Goal: Information Seeking & Learning: Get advice/opinions

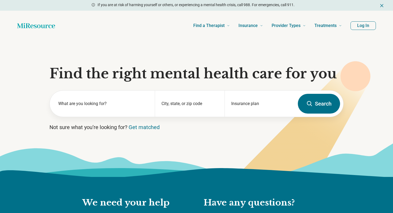
click at [159, 22] on div "Find a Therapist Mental Health Conditions [MEDICAL_DATA] Anxiety [MEDICAL_DATA]…" at bounding box center [203, 25] width 278 height 21
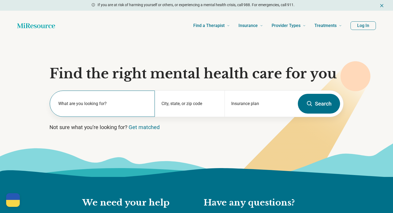
click at [104, 112] on div "What are you looking for?" at bounding box center [102, 104] width 105 height 26
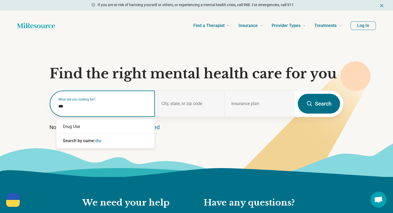
type input "****"
click at [99, 127] on div "Drug Use" at bounding box center [105, 126] width 98 height 11
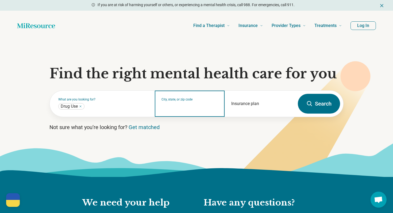
click at [181, 106] on input "City, state, or zip code" at bounding box center [190, 107] width 57 height 6
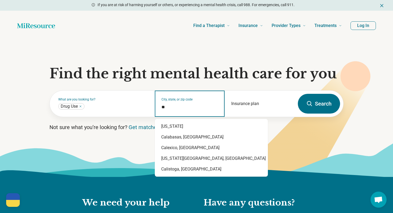
type input "*"
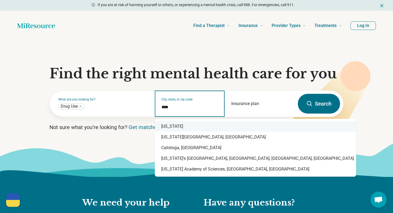
click at [194, 108] on input "****" at bounding box center [190, 107] width 57 height 6
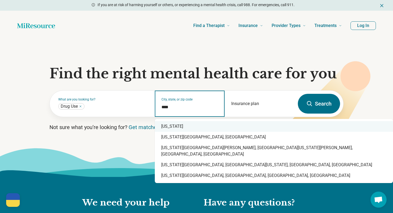
click at [196, 127] on div "[US_STATE]" at bounding box center [274, 126] width 238 height 11
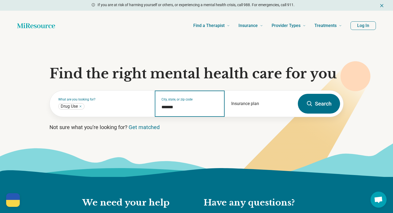
type input "*******"
click at [305, 105] on button "Search" at bounding box center [319, 104] width 42 height 20
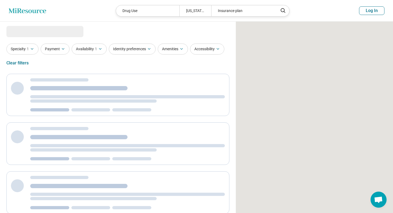
select select "***"
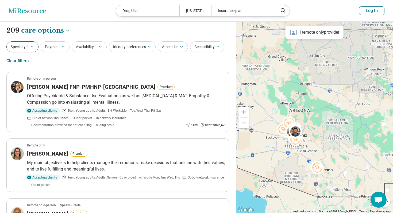
click at [33, 47] on icon "button" at bounding box center [32, 47] width 4 height 4
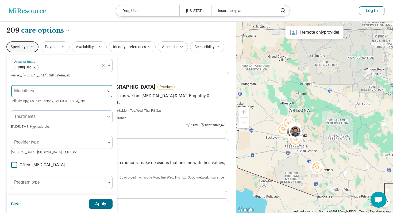
click at [52, 91] on div at bounding box center [58, 93] width 90 height 7
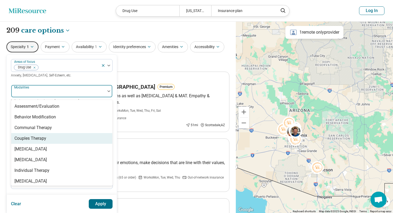
scroll to position [2, 0]
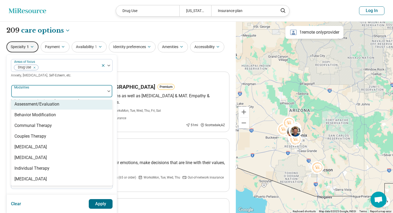
click at [61, 79] on div "Areas of focus Drug Use Anxiety, [MEDICAL_DATA], Self-Esteem, etc. Assessment/E…" at bounding box center [62, 163] width 102 height 209
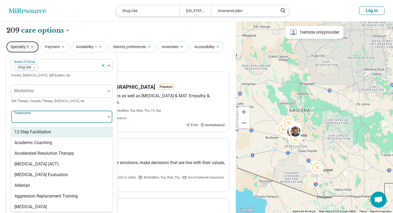
click at [57, 117] on div at bounding box center [58, 118] width 90 height 7
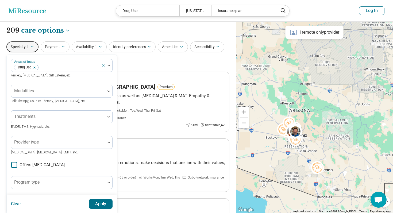
click at [62, 102] on span "Talk Therapy, Couples Therapy, [MEDICAL_DATA], etc." at bounding box center [48, 101] width 75 height 4
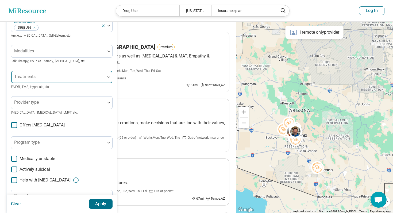
scroll to position [45, 0]
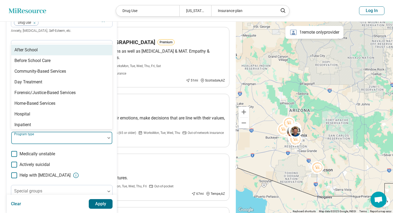
click at [82, 133] on div at bounding box center [58, 138] width 94 height 12
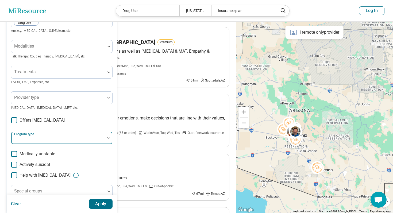
click at [109, 139] on div at bounding box center [108, 138] width 7 height 12
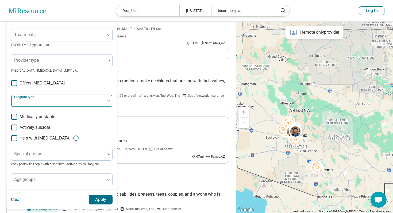
scroll to position [83, 0]
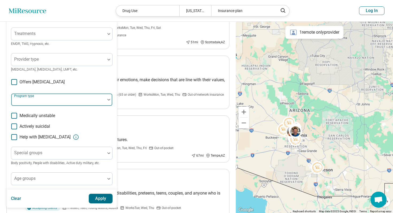
click at [60, 103] on div at bounding box center [58, 101] width 90 height 7
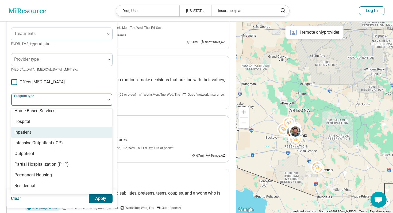
scroll to position [61, 0]
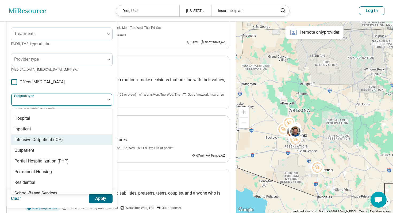
click at [69, 140] on div "Intensive Outpatient (IOP)" at bounding box center [61, 140] width 101 height 11
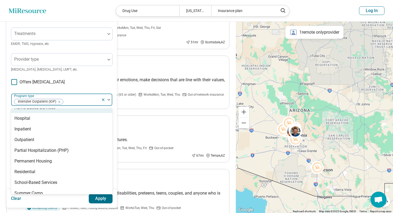
click at [94, 82] on div "Areas of focus Drug Use Anxiety, [MEDICAL_DATA], Self-Esteem, etc. Modalities T…" at bounding box center [62, 80] width 102 height 209
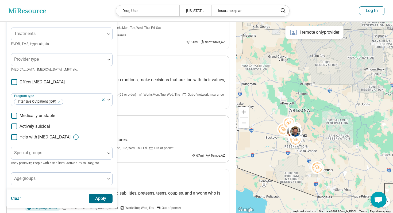
click at [96, 200] on button "Apply" at bounding box center [101, 199] width 24 height 10
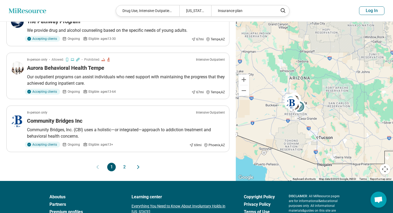
scroll to position [442, 0]
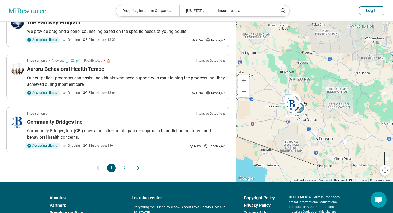
click at [126, 167] on button "2" at bounding box center [124, 168] width 9 height 9
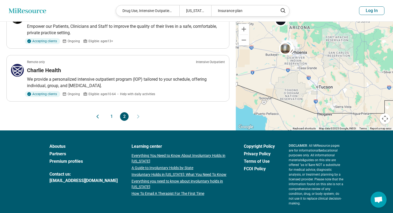
scroll to position [388, 0]
